Goal: Task Accomplishment & Management: Manage account settings

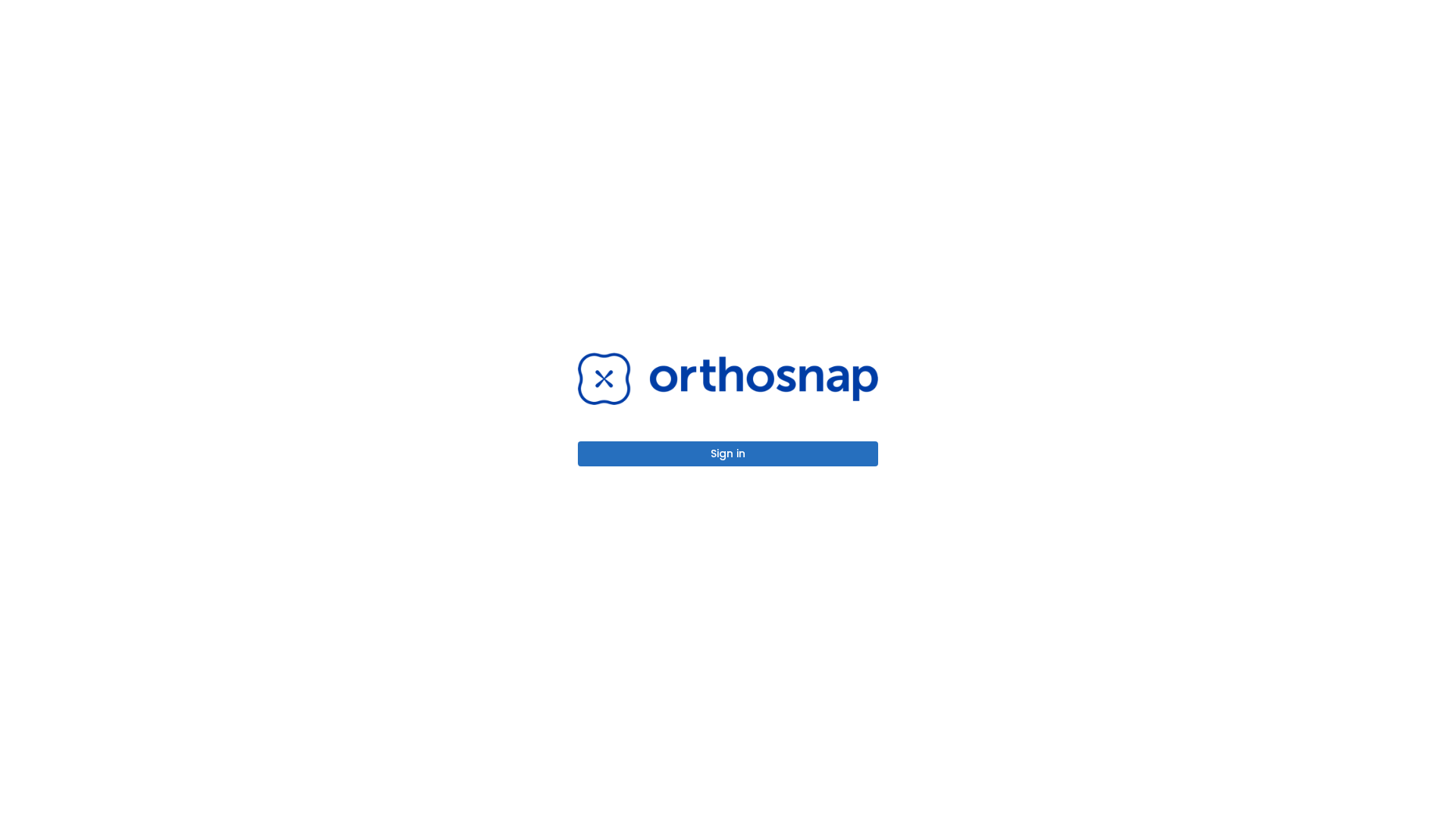
click at [728, 454] on button "Sign in" at bounding box center [728, 454] width 300 height 25
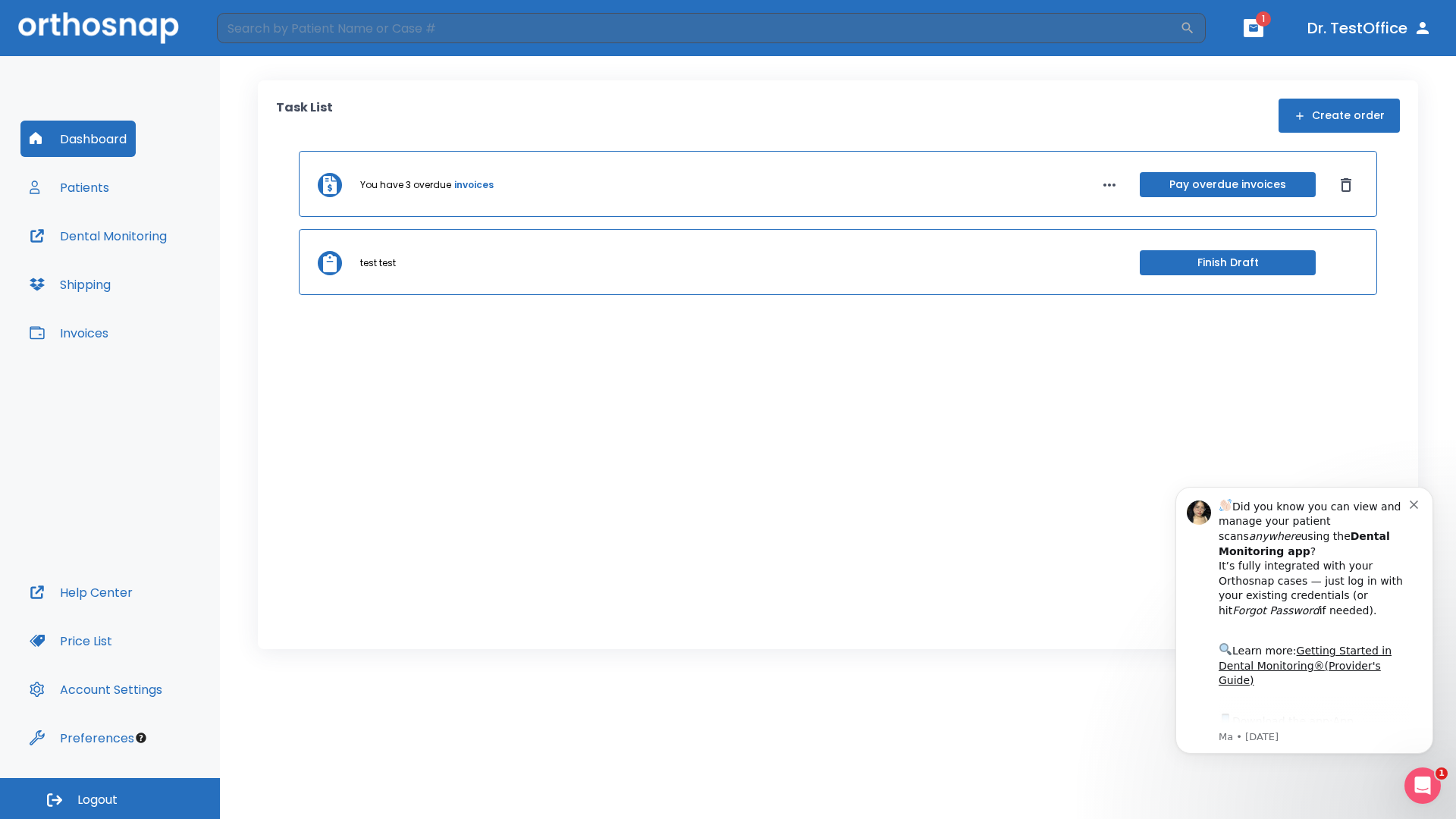
click at [110, 799] on span "Logout" at bounding box center [98, 800] width 41 height 16
